Goal: Task Accomplishment & Management: Manage account settings

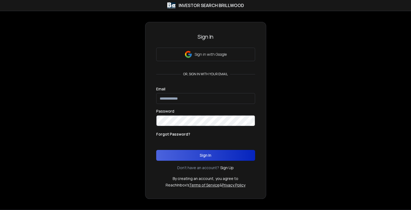
click at [174, 97] on input "email" at bounding box center [205, 98] width 99 height 11
type input "**********"
click at [185, 155] on button "Sign In" at bounding box center [205, 155] width 99 height 11
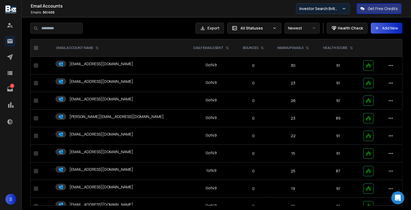
click at [317, 11] on p "Investor Search Brillwood" at bounding box center [320, 8] width 42 height 5
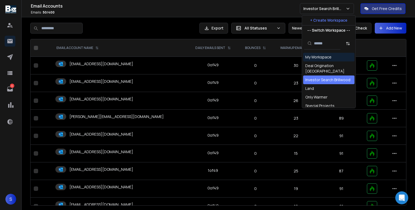
click at [314, 55] on div "My Workspace" at bounding box center [318, 56] width 26 height 5
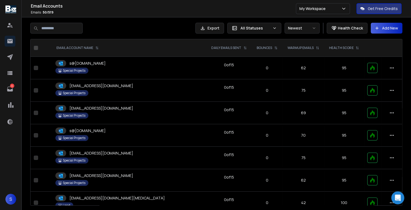
click at [269, 29] on p "All Statuses" at bounding box center [256, 27] width 30 height 5
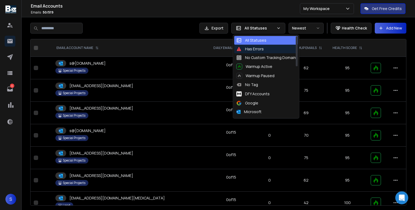
click at [252, 45] on div "Has Errors" at bounding box center [266, 49] width 64 height 9
